Goal: Information Seeking & Learning: Learn about a topic

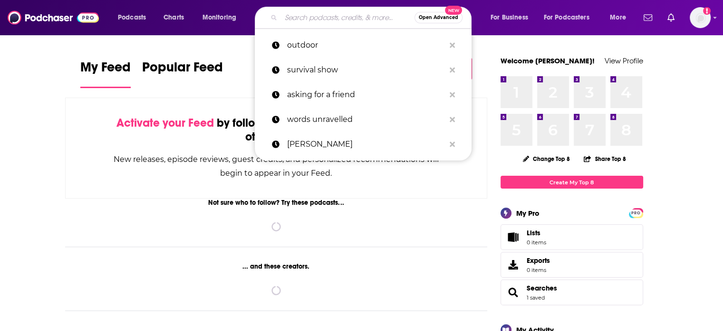
click at [308, 14] on input "Search podcasts, credits, & more..." at bounding box center [348, 17] width 134 height 15
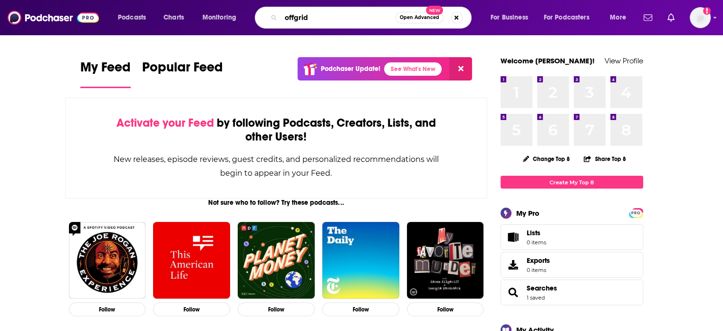
type input "offgrid"
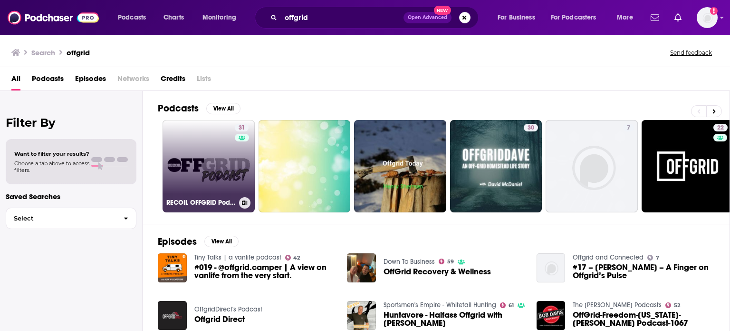
click at [221, 159] on link "31 RECOIL OFFGRID Podcast" at bounding box center [209, 166] width 92 height 92
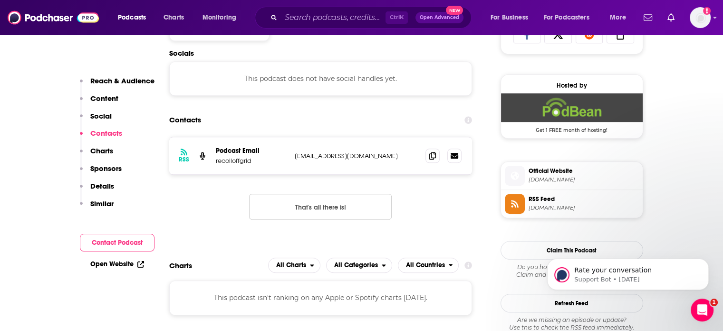
scroll to position [675, 0]
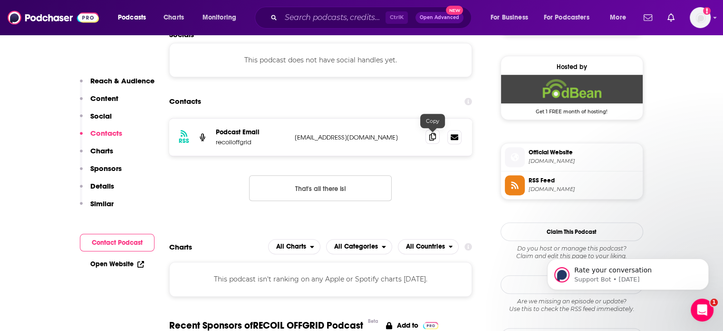
click at [432, 134] on icon at bounding box center [432, 137] width 7 height 8
